Goal: Find specific page/section: Find specific page/section

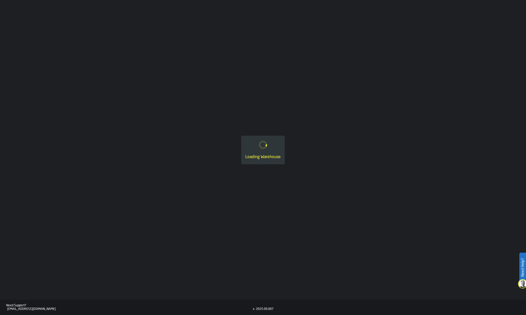
click at [280, 21] on div "Loading Warehouse" at bounding box center [263, 150] width 526 height 300
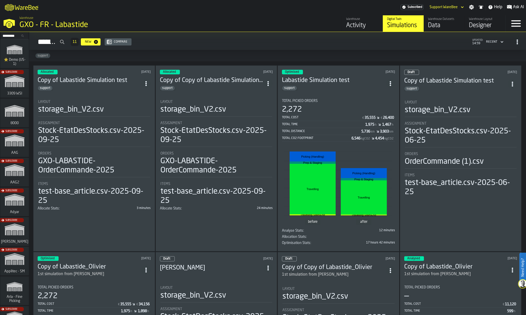
click at [18, 55] on icon "link-to-/wh/i/103622fe-4b04-4da1-b95f-2619b9c959cc/simulations" at bounding box center [14, 49] width 25 height 16
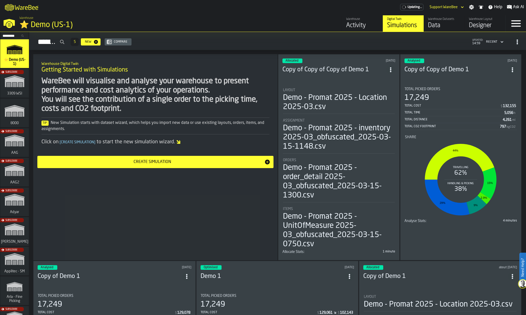
click at [355, 26] on div "Activity" at bounding box center [362, 25] width 32 height 8
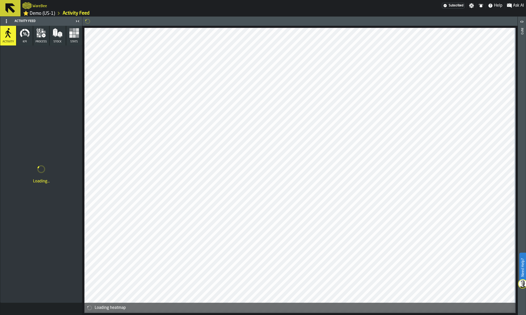
click at [7, 23] on icon at bounding box center [6, 21] width 4 height 4
click at [10, 29] on div "Hide Feed Menu" at bounding box center [20, 32] width 30 height 6
click at [8, 21] on icon at bounding box center [6, 21] width 4 height 4
click at [14, 34] on div "Show Feed Menu" at bounding box center [20, 32] width 31 height 6
click at [8, 25] on span at bounding box center [6, 21] width 8 height 8
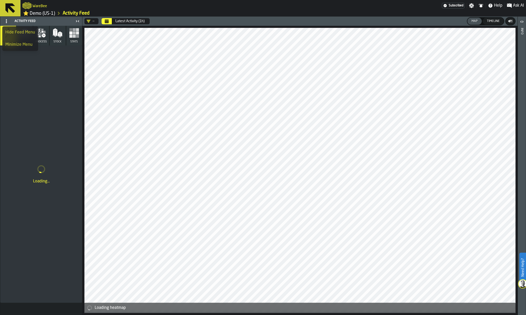
click at [14, 35] on div "Hide Feed Menu" at bounding box center [20, 32] width 30 height 6
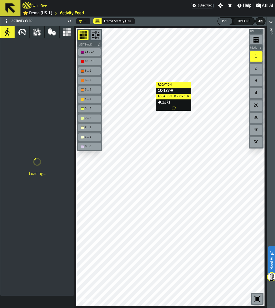
click at [37, 46] on div "Loading..." at bounding box center [37, 167] width 74 height 258
